Goal: Task Accomplishment & Management: Use online tool/utility

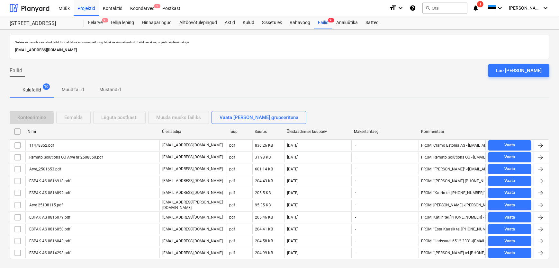
click at [265, 85] on div "Kulufailid 10 Muud failid Mustandid" at bounding box center [280, 89] width 540 height 15
click at [149, 9] on div "Koondarved 1" at bounding box center [142, 8] width 32 height 16
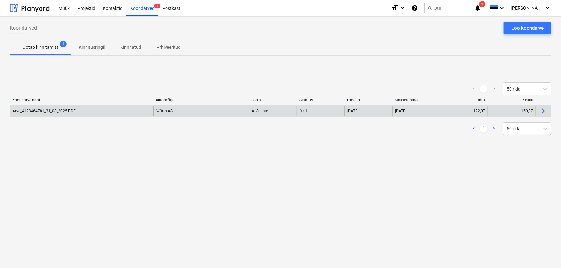
click at [42, 112] on div "Arve_4123464781_31_08_2025.PDF" at bounding box center [44, 111] width 63 height 5
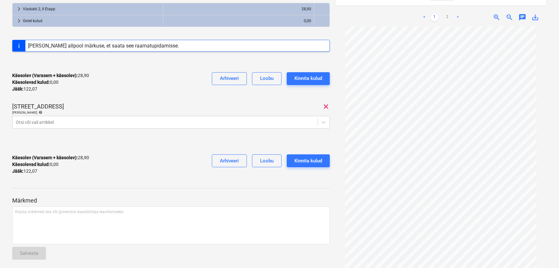
click at [458, 14] on link ">" at bounding box center [458, 18] width 8 height 8
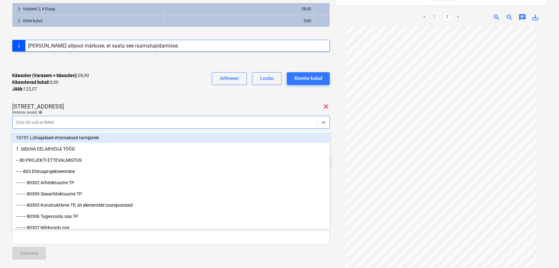
click at [136, 123] on div at bounding box center [165, 122] width 299 height 6
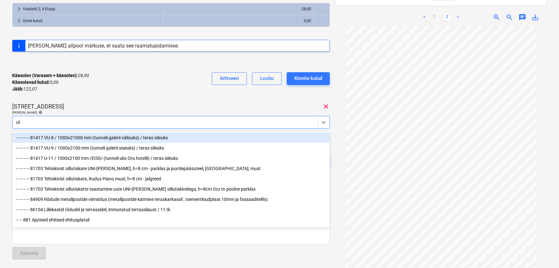
type input "sild"
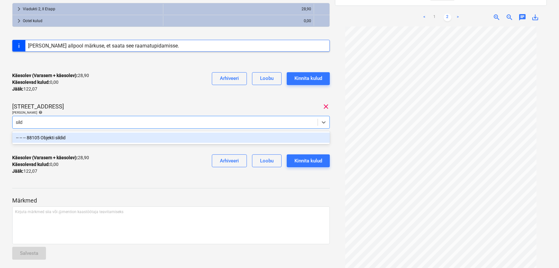
click at [45, 139] on div "-- -- -- 88105 Objekti sildid" at bounding box center [171, 138] width 318 height 10
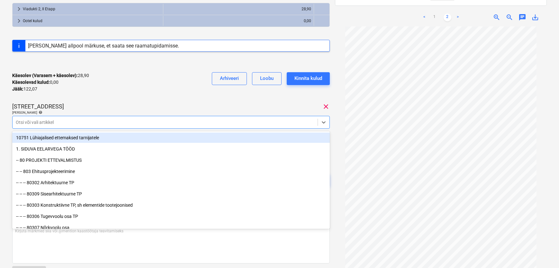
click at [152, 88] on div "Käesolev (Varasem + käesolev) : 28,90 Käesolevad kulud : 0,00 Jääk : 122,07 Arh…" at bounding box center [171, 82] width 318 height 31
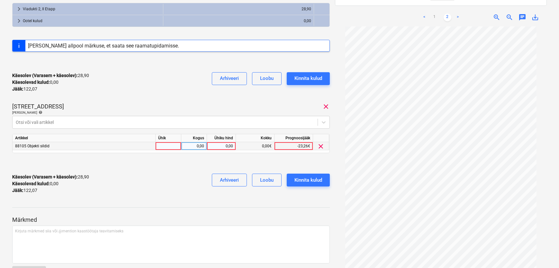
click at [223, 143] on div "0,00" at bounding box center [221, 146] width 23 height 8
type input "55,09"
click at [192, 170] on div "Käesolev (Varasem + käesolev) : 83,99 Käesolevad kulud : 55,09 Jääk : 66,98 Arh…" at bounding box center [171, 184] width 318 height 31
click at [308, 180] on div "Kinnita kulud" at bounding box center [308, 180] width 28 height 8
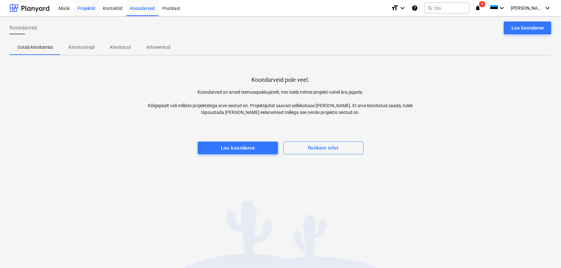
click at [90, 7] on div "Projektid" at bounding box center [86, 8] width 25 height 16
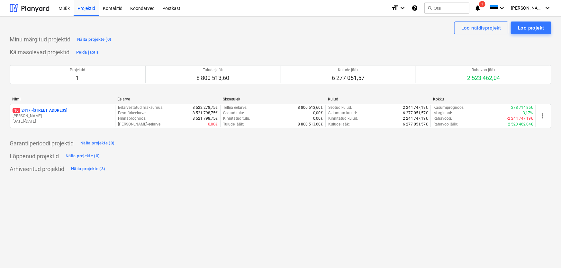
click at [485, 2] on span "1" at bounding box center [482, 4] width 6 height 6
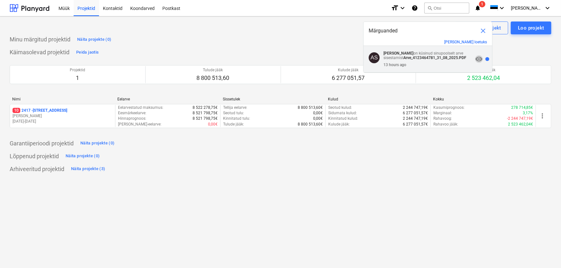
click at [477, 59] on span "visibility" at bounding box center [479, 59] width 8 height 8
click at [477, 61] on span "visibility_off" at bounding box center [479, 59] width 8 height 8
click at [476, 42] on button "[PERSON_NAME] loetuks" at bounding box center [465, 42] width 43 height 5
click at [222, 186] on div "Loo näidisprojekt Loo projekt Minu märgitud projektid Näita projekte (0) Käimas…" at bounding box center [280, 142] width 561 height 252
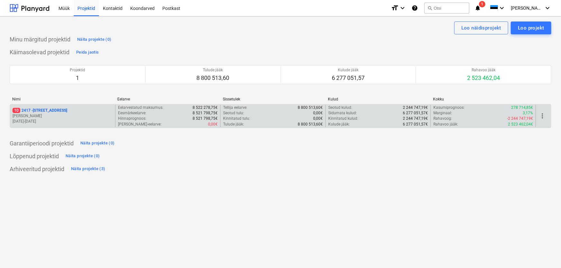
click at [26, 111] on p "10 [STREET_ADDRESS]" at bounding box center [40, 110] width 55 height 5
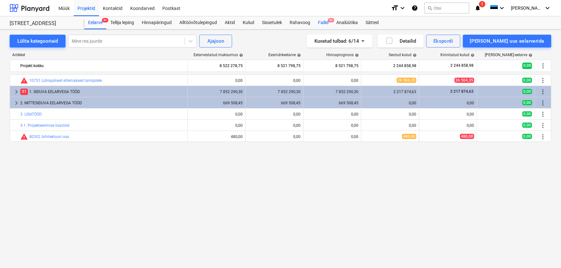
click at [328, 20] on div "Failid 9+" at bounding box center [323, 22] width 18 height 13
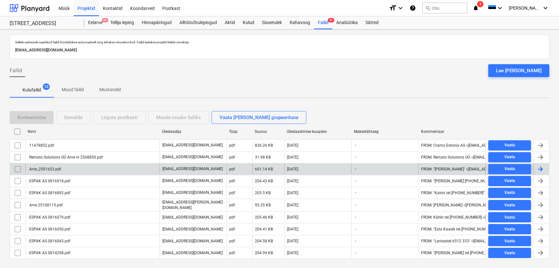
click at [52, 167] on div "Arve_2501653.pdf" at bounding box center [44, 169] width 33 height 5
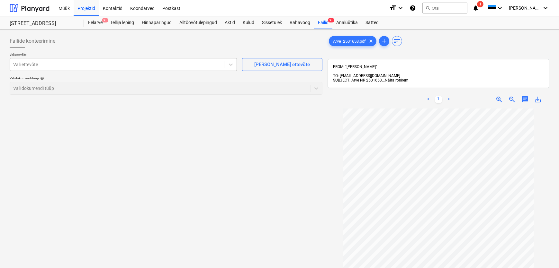
click at [155, 65] on div at bounding box center [117, 64] width 208 height 6
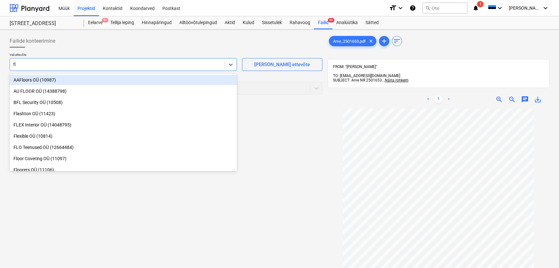
type input "fls"
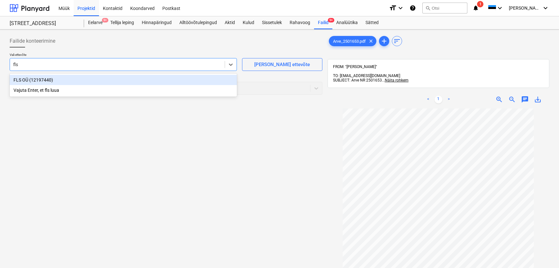
click at [15, 81] on div "FLS OÜ (12197440)" at bounding box center [123, 80] width 227 height 10
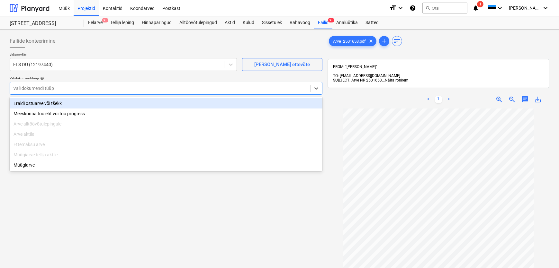
click at [20, 89] on div at bounding box center [160, 88] width 294 height 6
click at [26, 103] on div "Eraldi ostuarve või tšekk" at bounding box center [166, 103] width 313 height 10
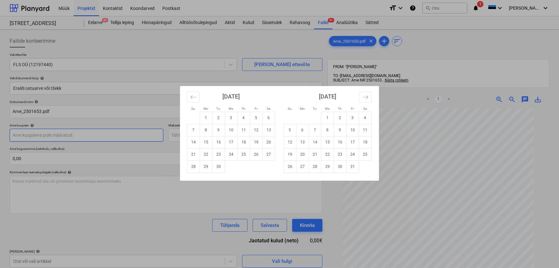
click at [26, 136] on body "Müük Projektid Kontaktid Koondarved Postkast format_size keyboard_arrow_down he…" at bounding box center [279, 134] width 559 height 268
click at [207, 167] on td "29" at bounding box center [206, 167] width 13 height 12
type input "[DATE]"
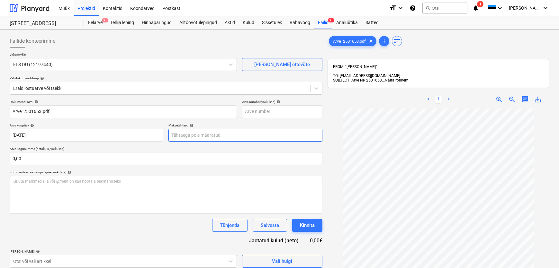
click at [203, 135] on body "Müük Projektid Kontaktid Koondarved Postkast format_size keyboard_arrow_down he…" at bounding box center [279, 134] width 559 height 268
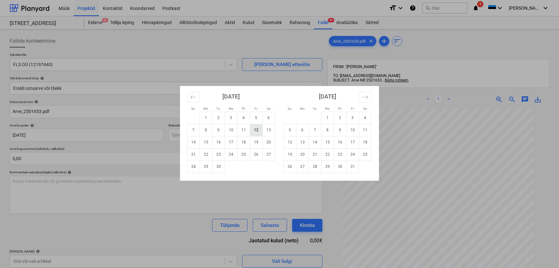
click at [257, 131] on td "12" at bounding box center [256, 130] width 13 height 12
type input "[DATE]"
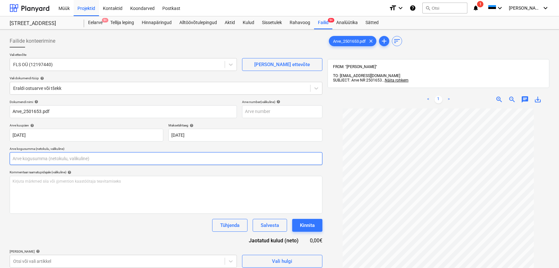
click at [50, 158] on input "text" at bounding box center [166, 158] width 313 height 13
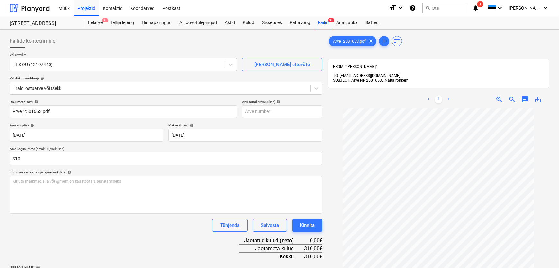
type input "310,00"
click at [50, 223] on div "Tühjenda Salvesta Kinnita" at bounding box center [166, 225] width 313 height 13
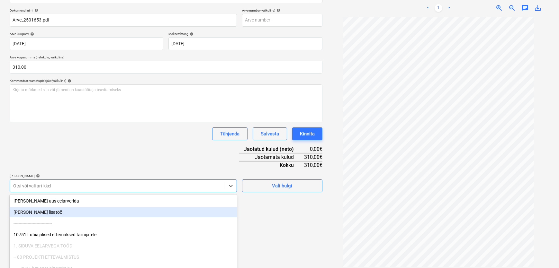
scroll to position [116, 0]
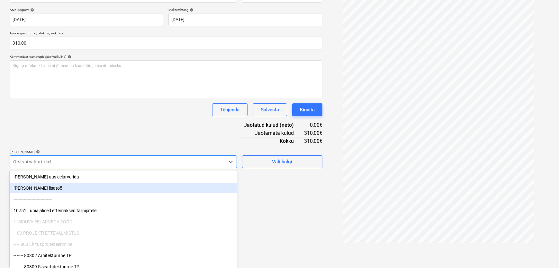
click at [140, 153] on body "Müük Projektid Kontaktid Koondarved Postkast format_size keyboard_arrow_down he…" at bounding box center [279, 18] width 559 height 268
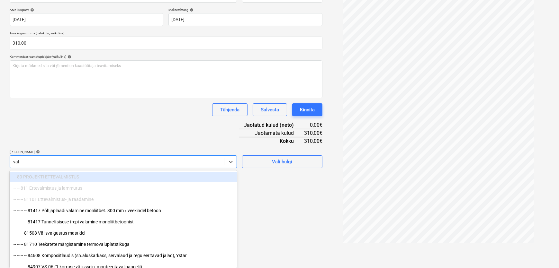
type input "valv"
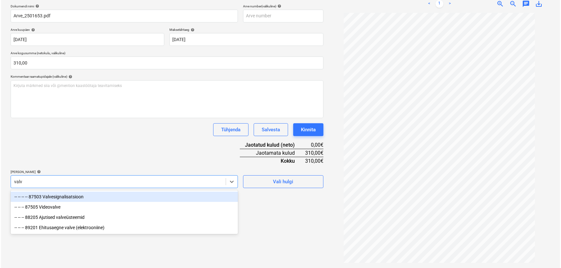
scroll to position [92, 0]
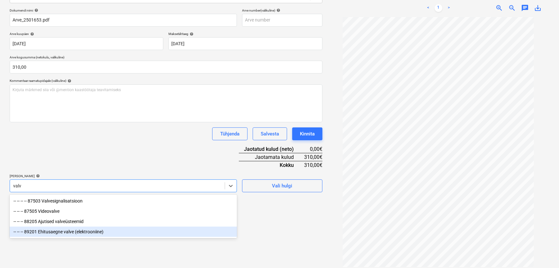
click at [49, 234] on div "-- -- -- 89201 Ehitusaegne valve (elektrooniine)" at bounding box center [123, 232] width 227 height 10
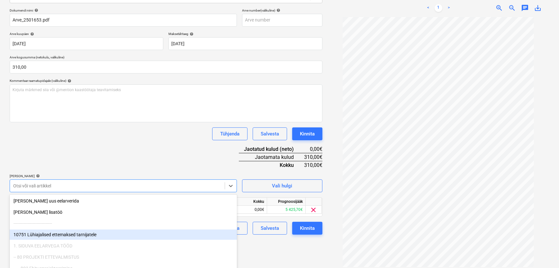
click at [272, 252] on div "Failide konteerimine Vali ettevõte FLS OÜ (12197440) [PERSON_NAME] uus ettevõte…" at bounding box center [166, 105] width 318 height 329
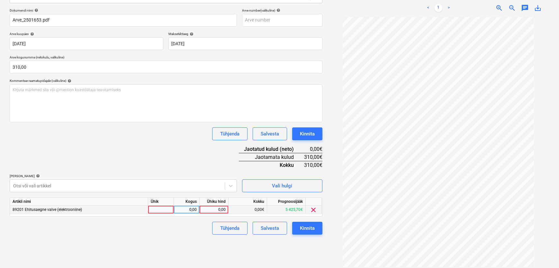
click at [214, 209] on div "0,00" at bounding box center [213, 210] width 23 height 8
type input "310"
click at [171, 242] on div "Failide konteerimine Vali ettevõte FLS OÜ (12197440) [PERSON_NAME] uus ettevõte…" at bounding box center [166, 105] width 318 height 329
click at [315, 228] on button "Kinnita" at bounding box center [307, 228] width 30 height 13
